Goal: Task Accomplishment & Management: Manage account settings

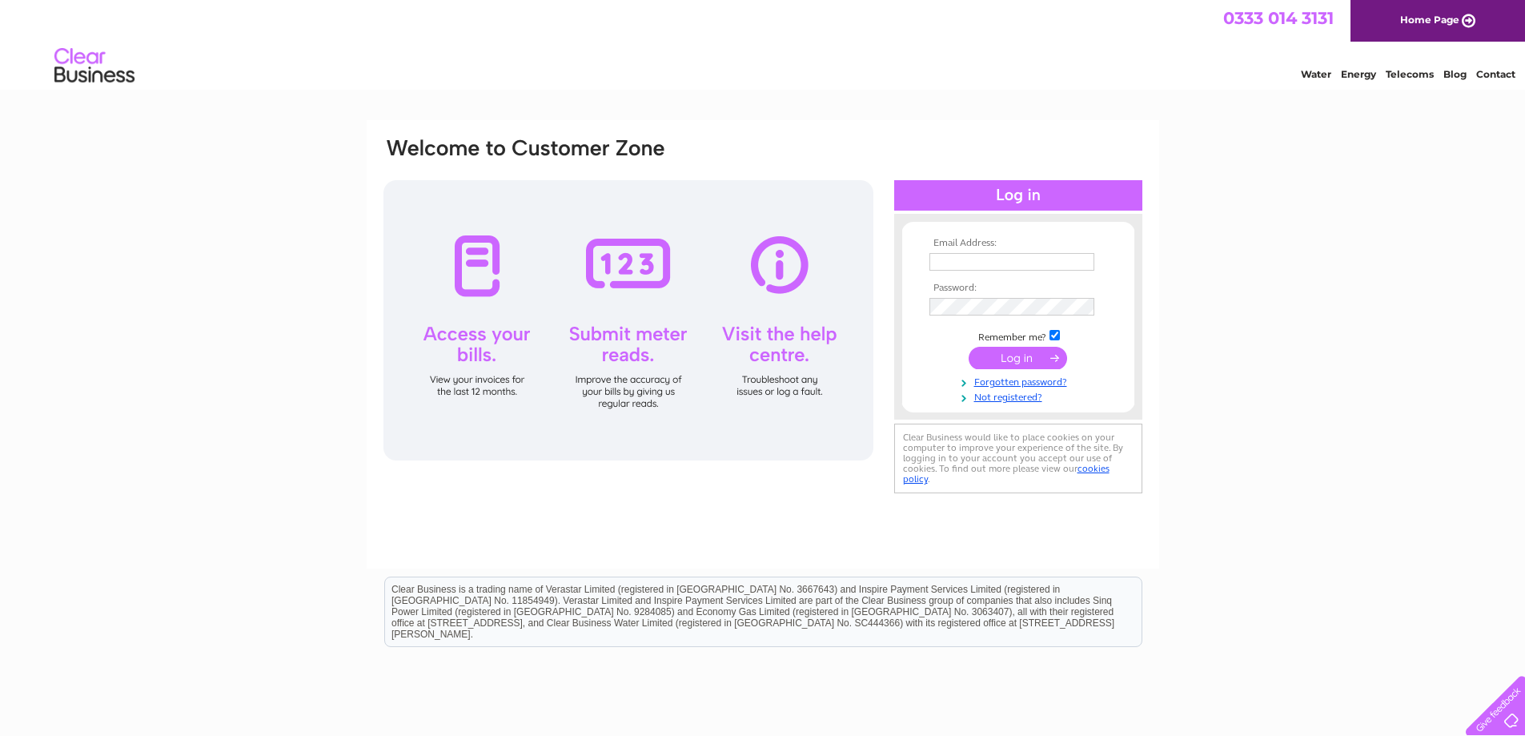
type input "mail@jewellerybyliamross.com"
click at [986, 361] on input "submit" at bounding box center [1017, 358] width 98 height 22
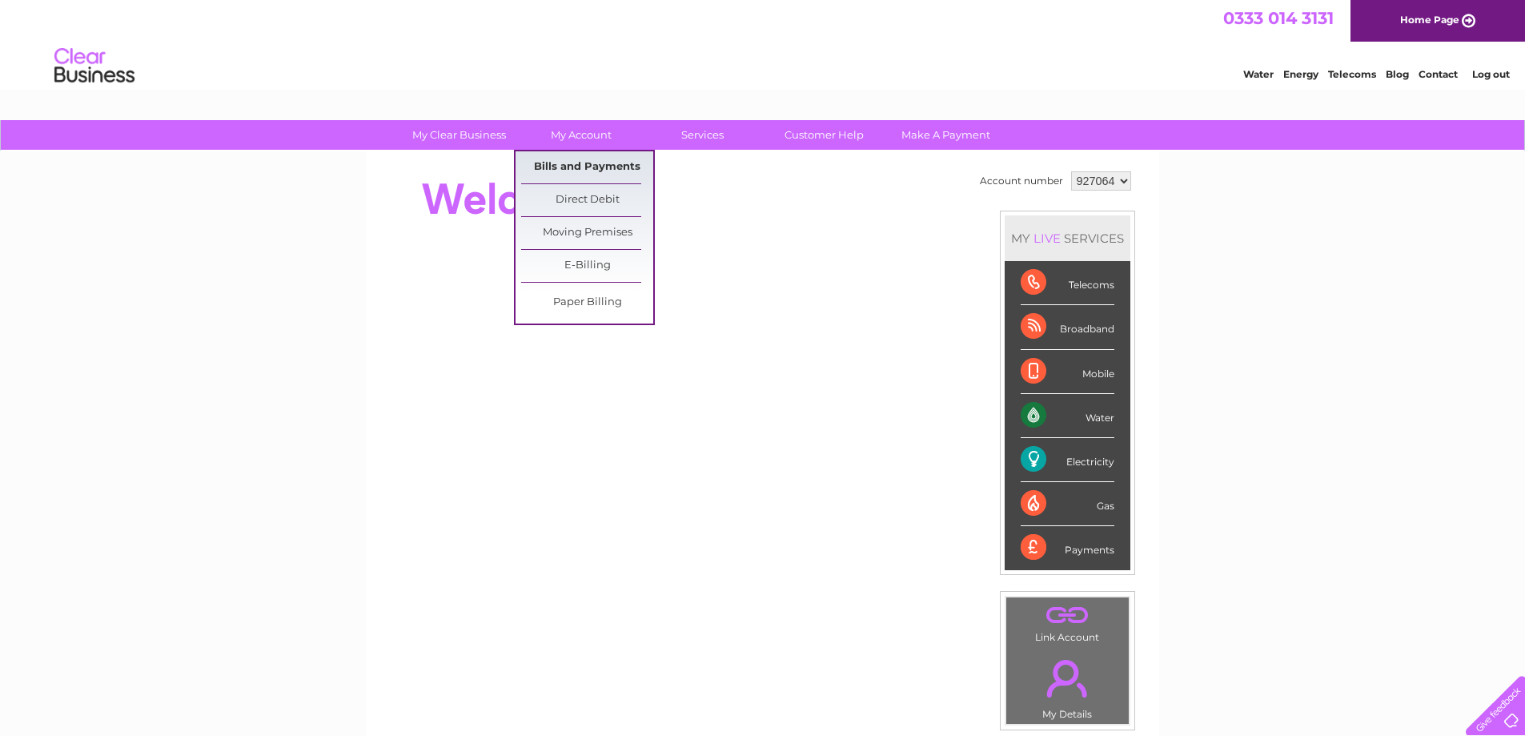
click at [565, 158] on link "Bills and Payments" at bounding box center [587, 167] width 132 height 32
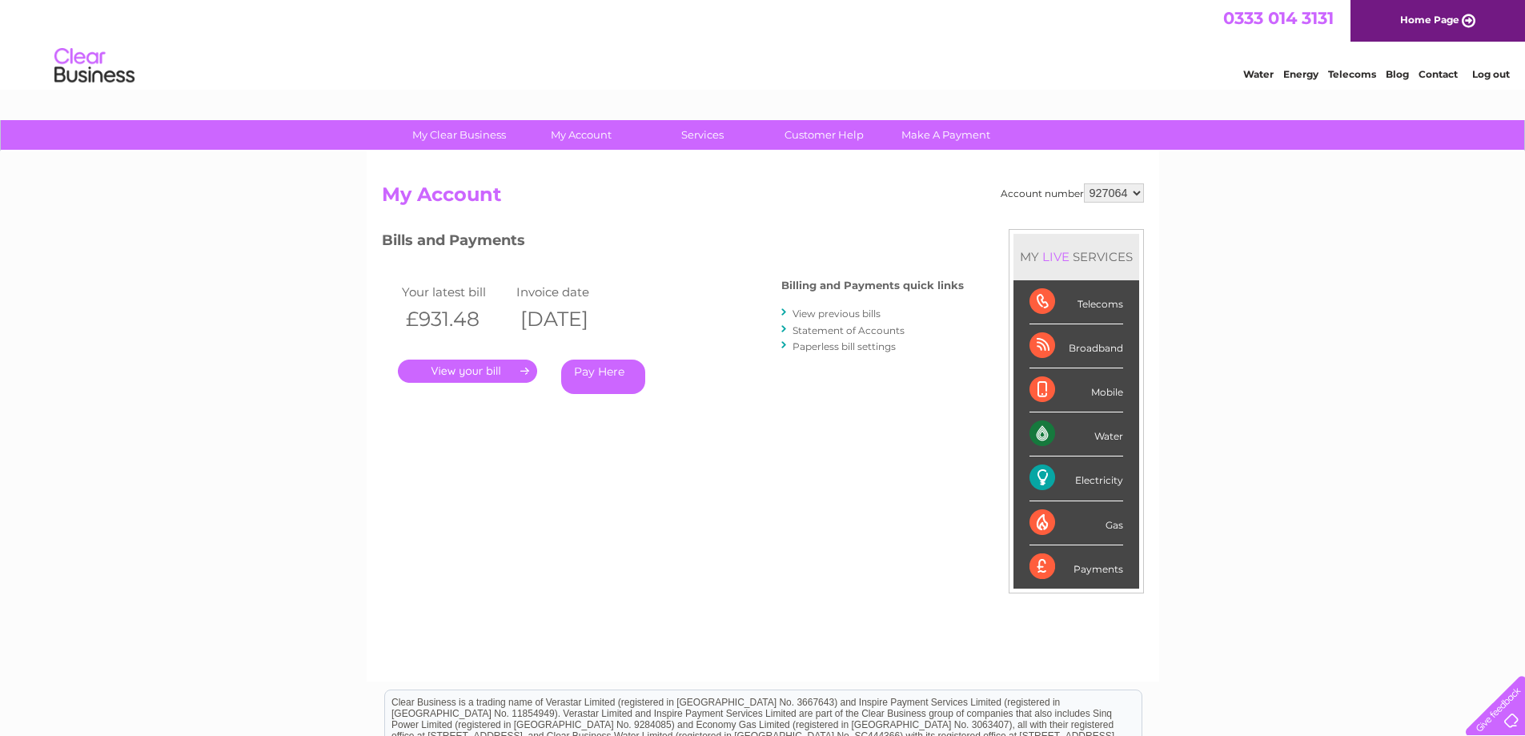
click at [475, 377] on link "." at bounding box center [467, 370] width 139 height 23
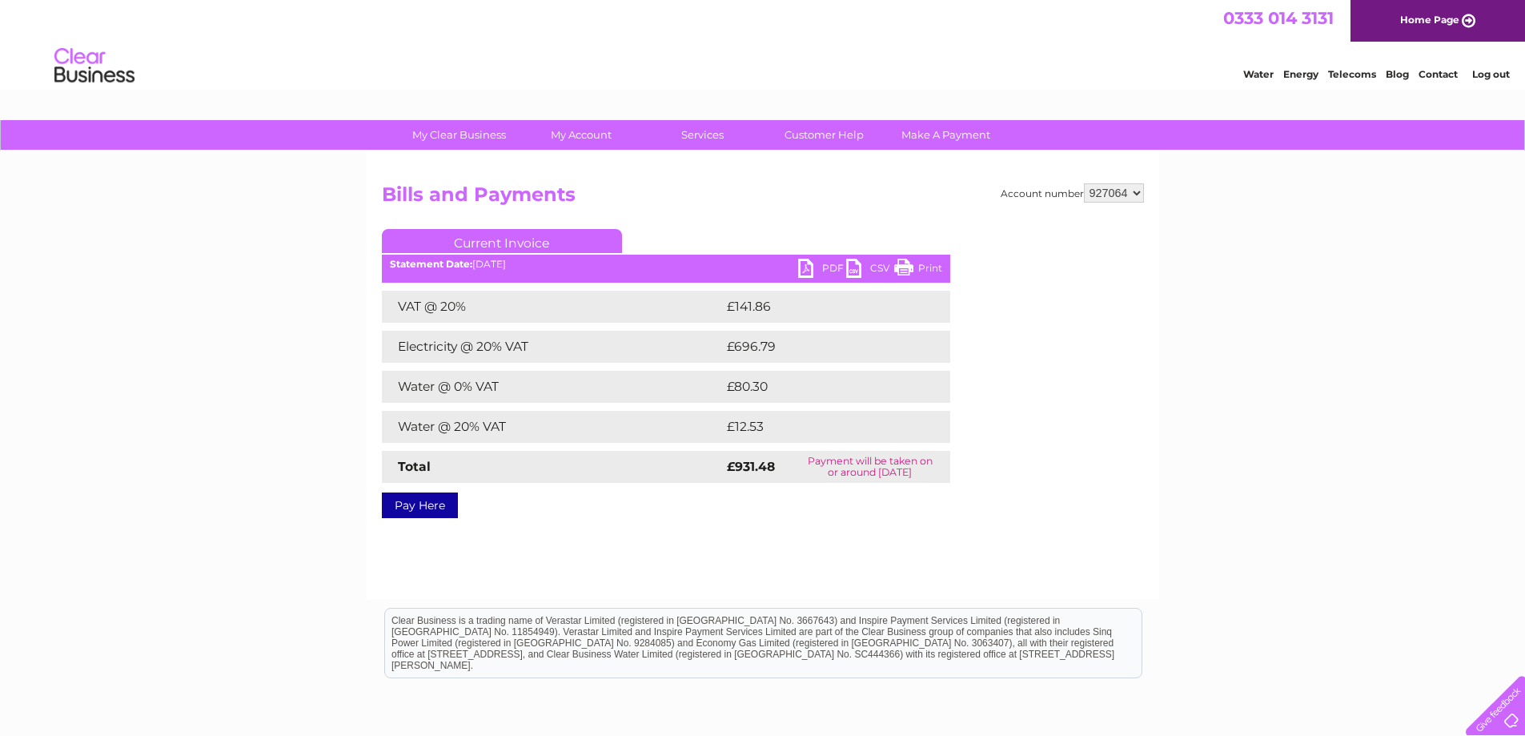
click at [814, 265] on link "PDF" at bounding box center [822, 270] width 48 height 23
